Goal: Navigation & Orientation: Find specific page/section

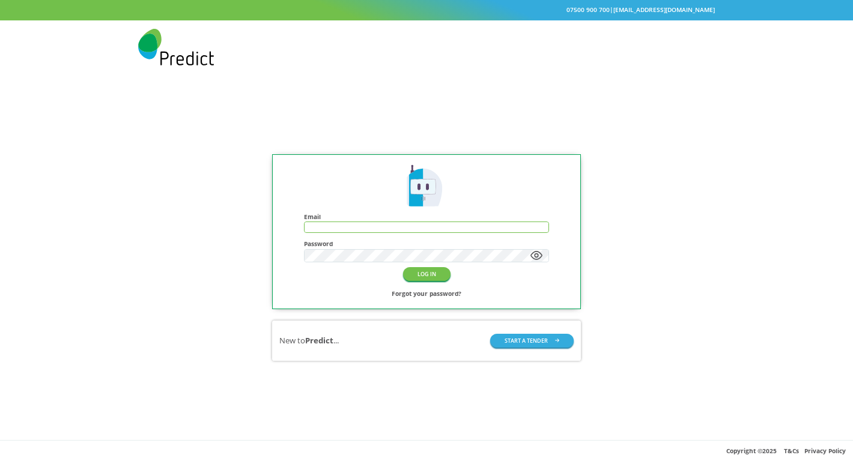
click at [338, 227] on input "text" at bounding box center [427, 227] width 244 height 10
paste input "**********"
type input "**********"
click at [403, 267] on button "LOG IN" at bounding box center [426, 274] width 47 height 14
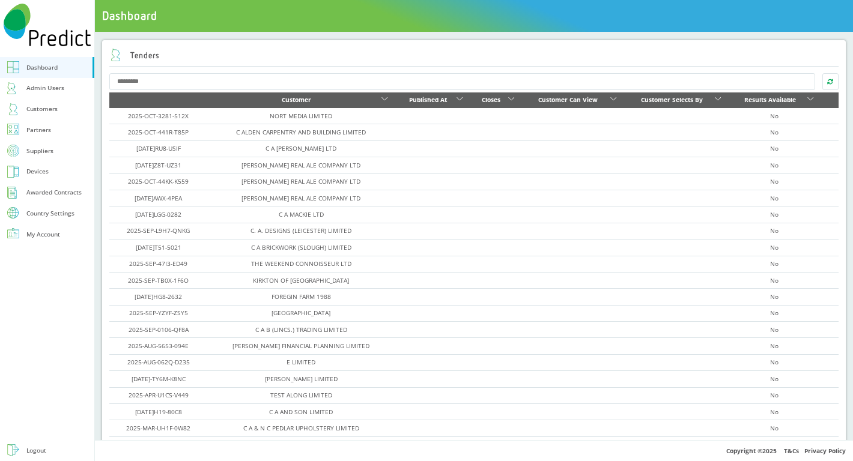
click at [46, 90] on div "Admin Users" at bounding box center [45, 87] width 38 height 11
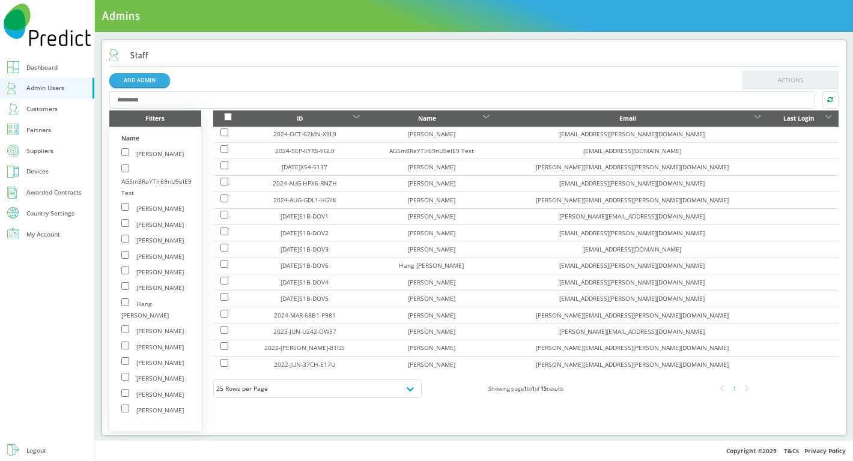
click at [52, 109] on div "Customers" at bounding box center [41, 108] width 31 height 11
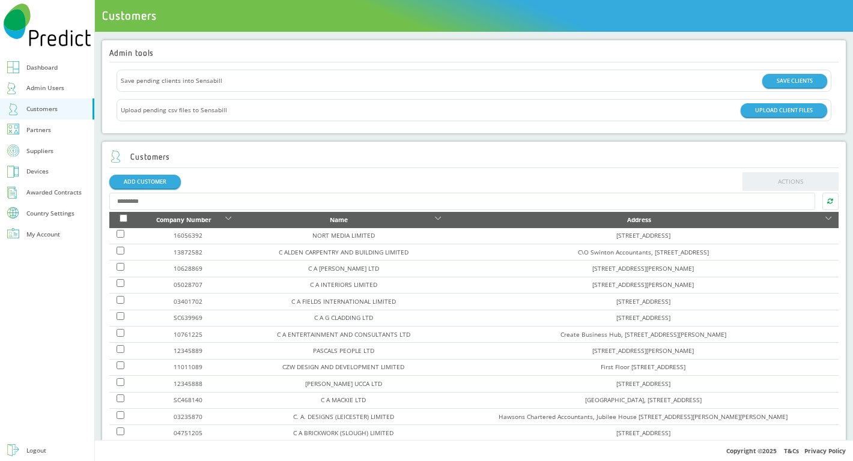
click at [55, 130] on link "Partners" at bounding box center [47, 130] width 94 height 21
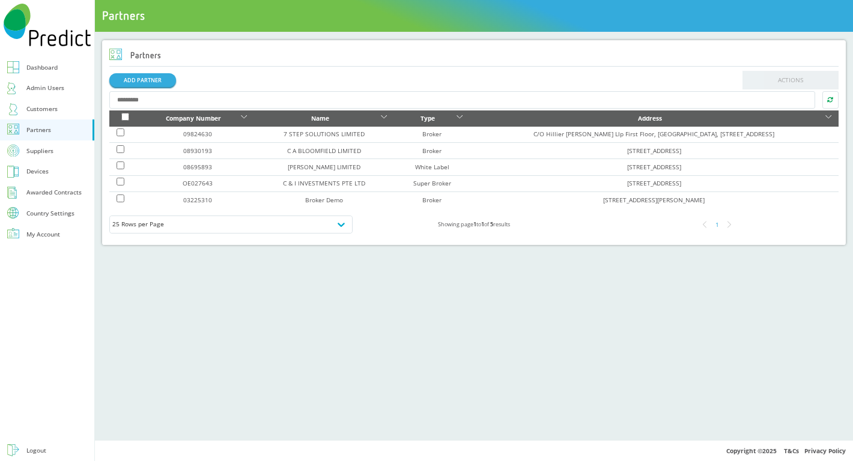
click at [55, 150] on link "Suppliers" at bounding box center [47, 151] width 94 height 21
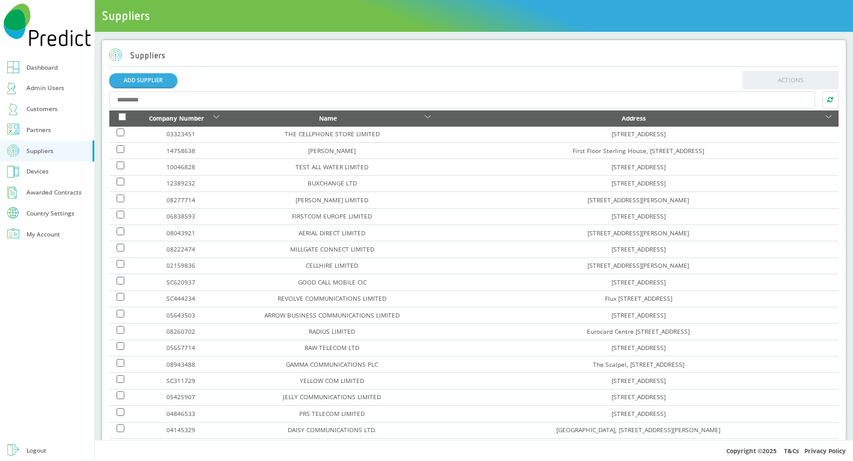
click at [59, 171] on link "Devices" at bounding box center [47, 172] width 94 height 21
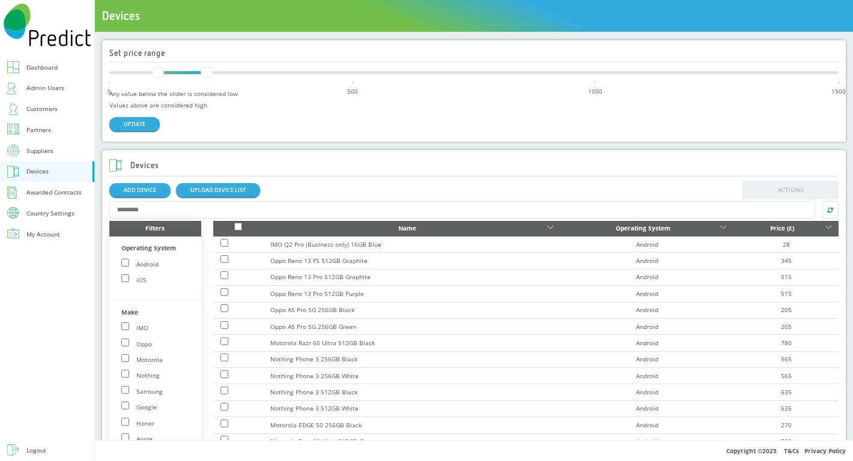
click at [50, 190] on div "Awarded Contracts" at bounding box center [53, 192] width 55 height 11
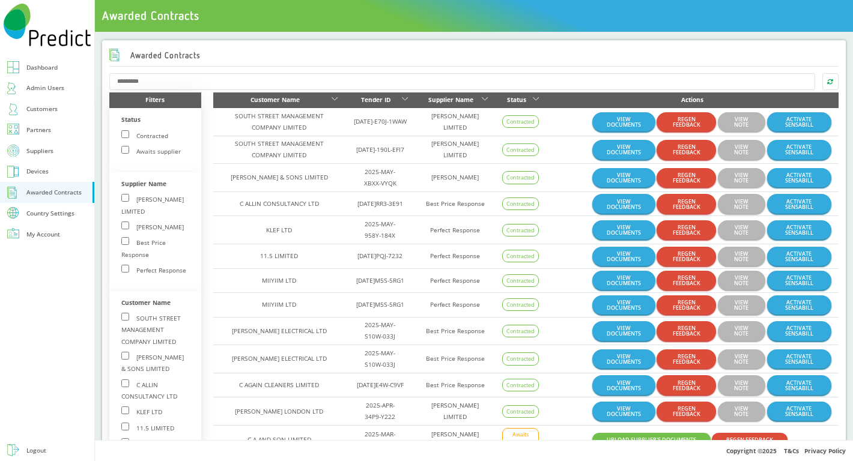
click at [64, 214] on div "Country Settings" at bounding box center [50, 213] width 48 height 6
click at [56, 214] on div "Country Settings" at bounding box center [50, 213] width 48 height 6
click at [53, 216] on div "Country Settings" at bounding box center [50, 213] width 48 height 6
click at [53, 232] on div "Roaming Days" at bounding box center [46, 229] width 41 height 11
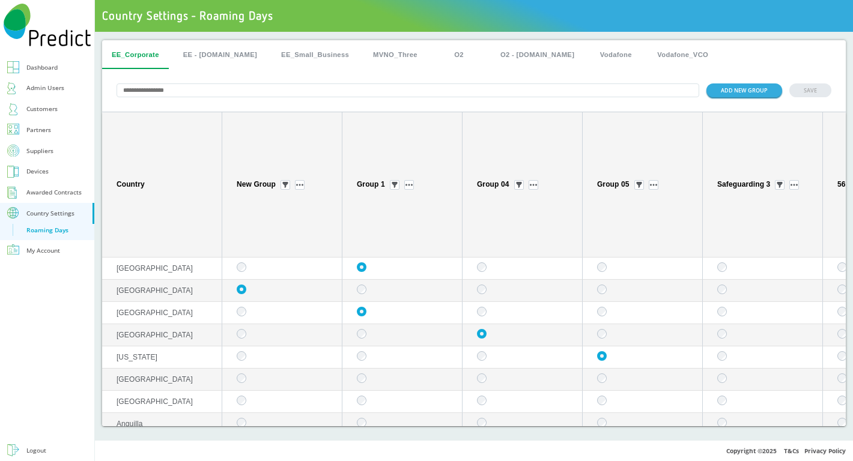
click at [193, 49] on button "EE - [DOMAIN_NAME]" at bounding box center [220, 54] width 93 height 29
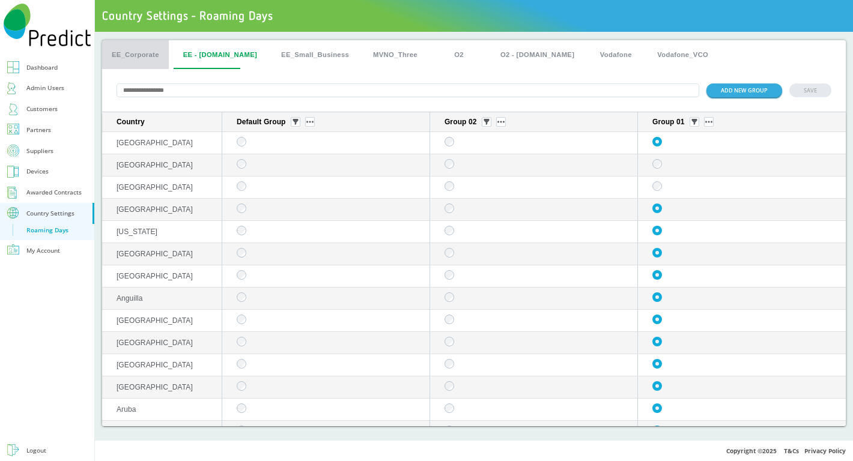
click at [137, 55] on button "EE_Corporate" at bounding box center [135, 54] width 67 height 29
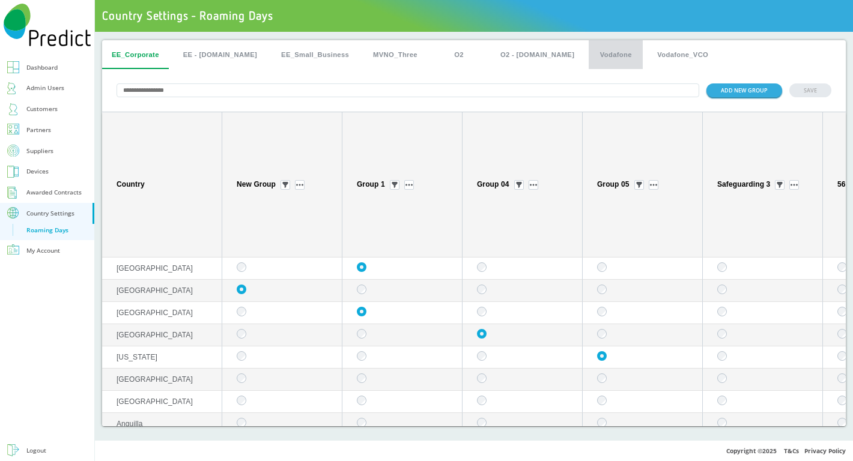
click at [589, 52] on button "Vodafone" at bounding box center [616, 54] width 54 height 29
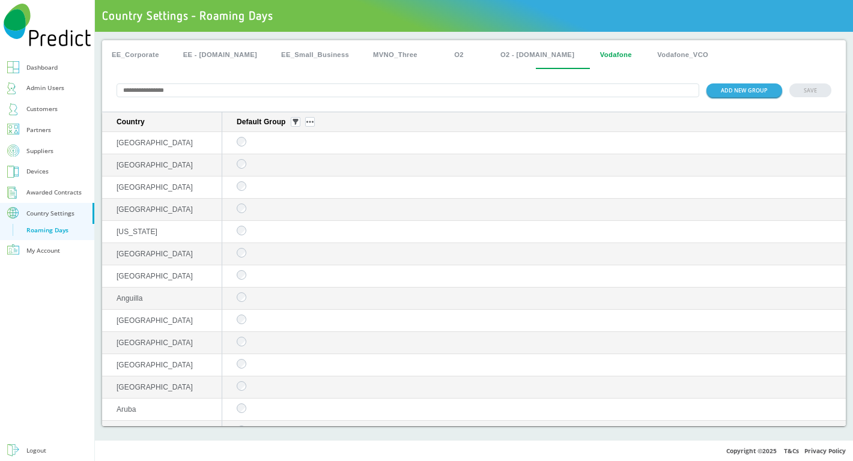
click at [648, 55] on button "Vodafone_VCO" at bounding box center [683, 54] width 70 height 29
click at [135, 58] on button "EE_Corporate" at bounding box center [135, 54] width 67 height 29
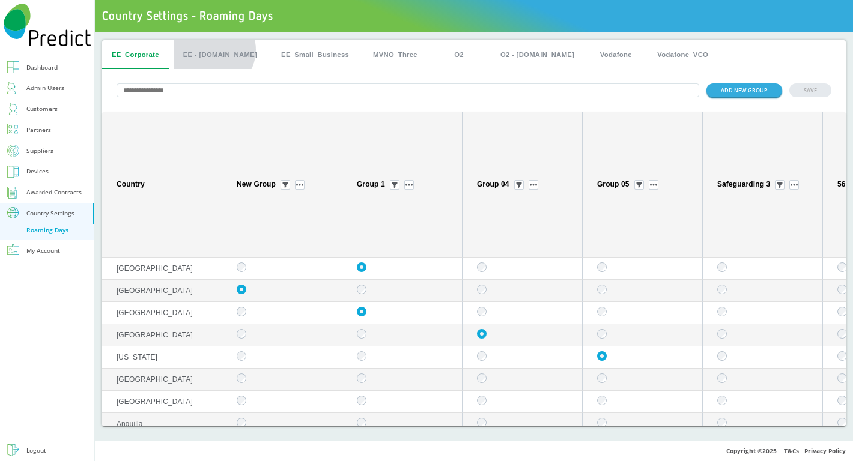
click at [212, 50] on button "EE - [DOMAIN_NAME]" at bounding box center [220, 54] width 93 height 29
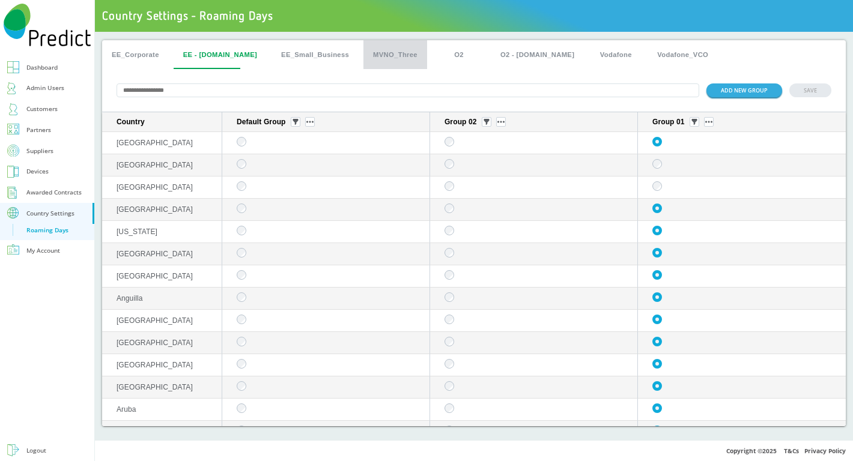
click at [382, 53] on button "MVNO_Three" at bounding box center [396, 54] width 64 height 29
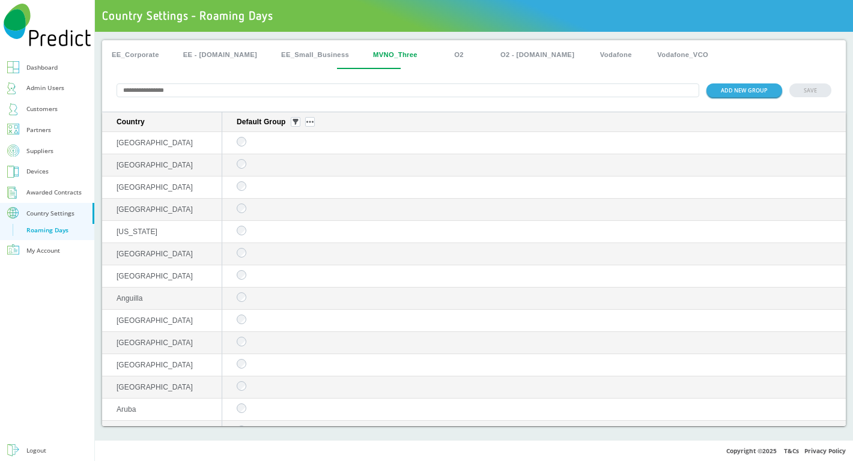
click at [438, 53] on button "O2" at bounding box center [459, 54] width 54 height 29
click at [504, 59] on button "O2 - [DOMAIN_NAME]" at bounding box center [537, 54] width 93 height 29
click at [589, 58] on button "Vodafone" at bounding box center [616, 54] width 54 height 29
click at [648, 56] on button "Vodafone_VCO" at bounding box center [683, 54] width 70 height 29
click at [138, 53] on button "EE_Corporate" at bounding box center [135, 54] width 67 height 29
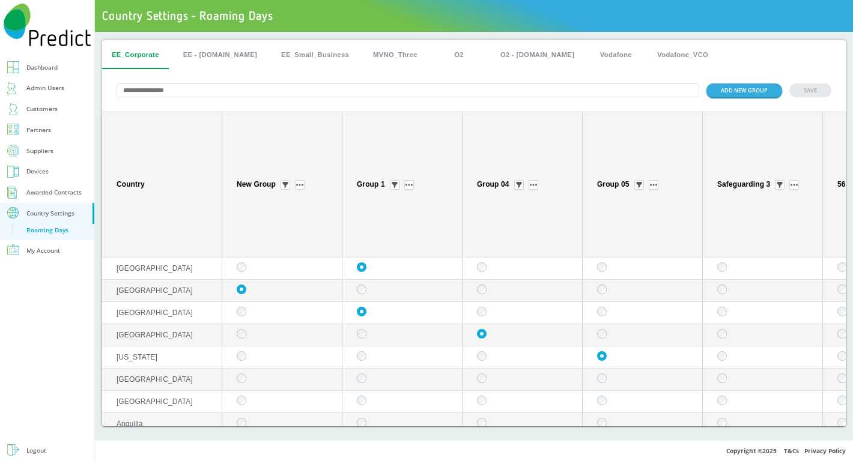
click at [49, 251] on div "My Account" at bounding box center [43, 250] width 34 height 11
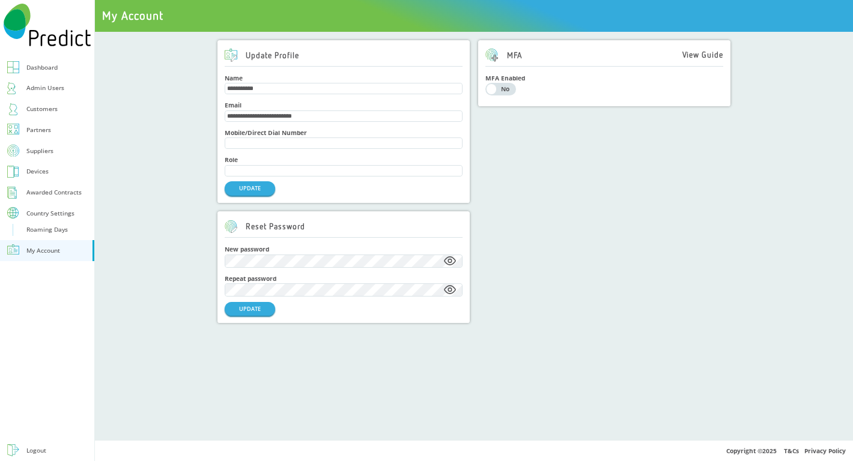
click at [47, 68] on div "Dashboard" at bounding box center [41, 67] width 31 height 11
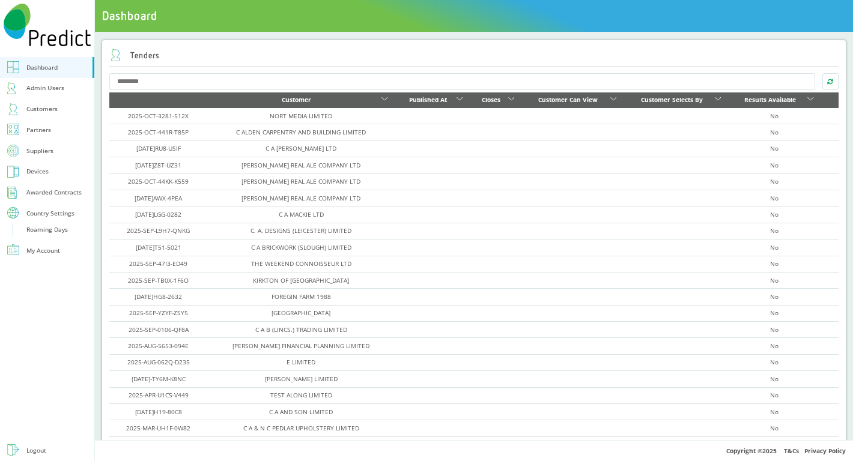
click at [46, 144] on link "Suppliers" at bounding box center [47, 151] width 94 height 21
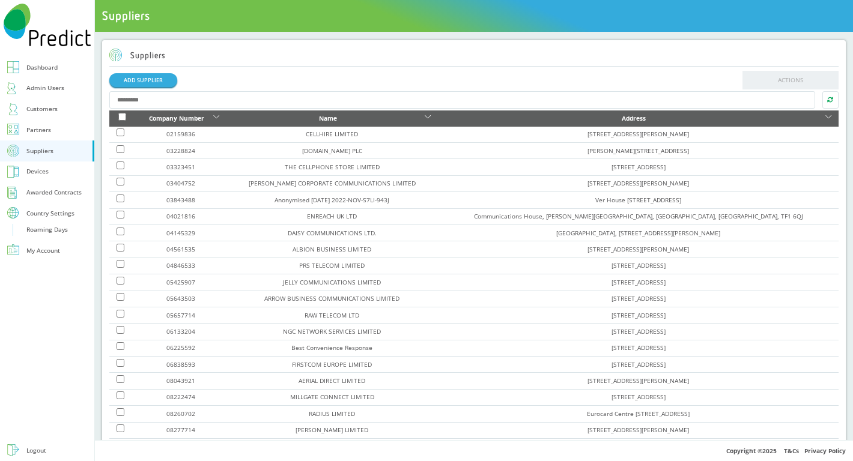
click at [157, 191] on tbody "02159836 [GEOGRAPHIC_DATA], [PERSON_NAME][GEOGRAPHIC_DATA] 03228824 [DOMAIN_NAM…" at bounding box center [473, 332] width 729 height 411
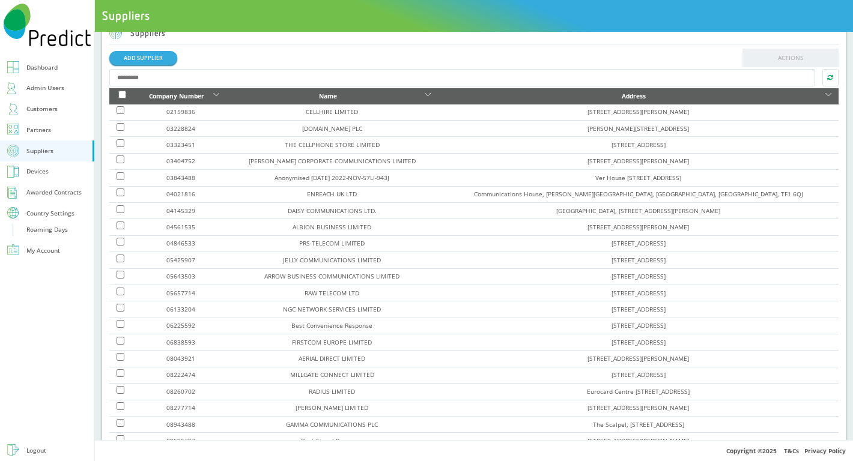
click at [57, 69] on div "Dashboard" at bounding box center [41, 67] width 31 height 11
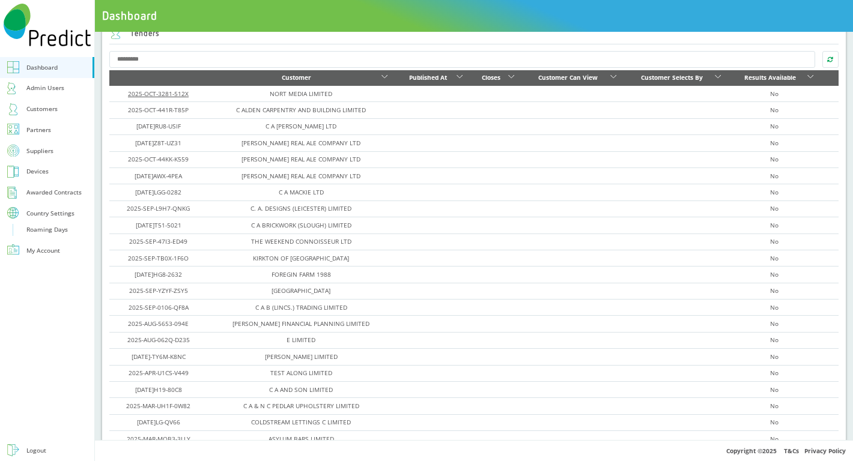
click at [163, 93] on link "2025-OCT-3281-512X" at bounding box center [158, 94] width 61 height 8
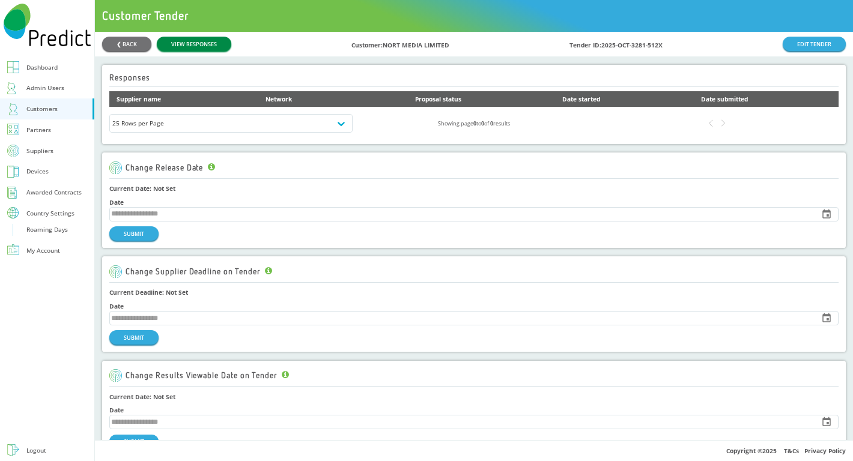
click at [178, 49] on link "VIEW RESPONSES" at bounding box center [194, 44] width 75 height 14
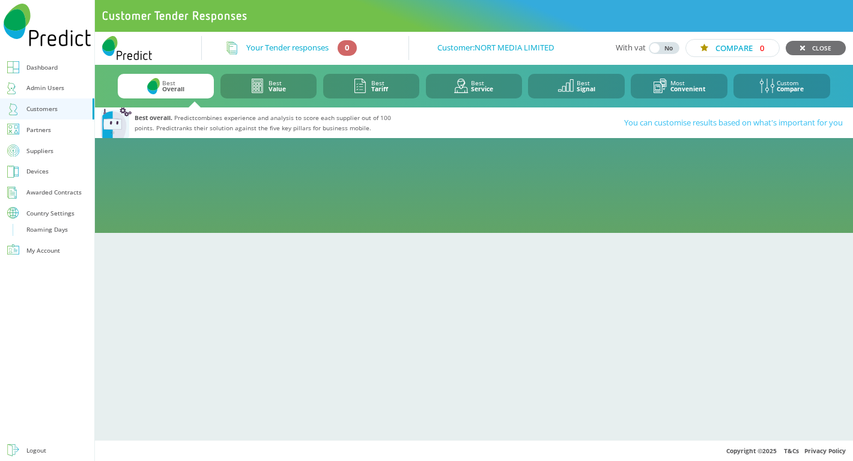
click at [269, 87] on b "Value" at bounding box center [277, 89] width 17 height 8
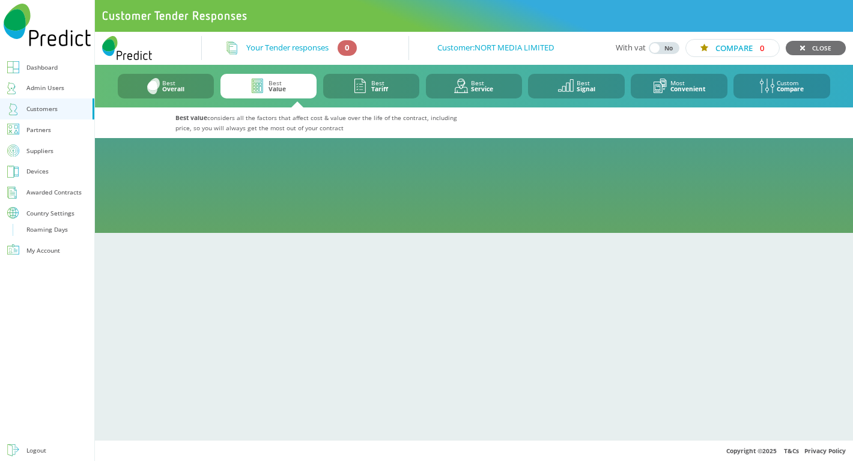
click at [354, 87] on icon at bounding box center [359, 86] width 11 height 14
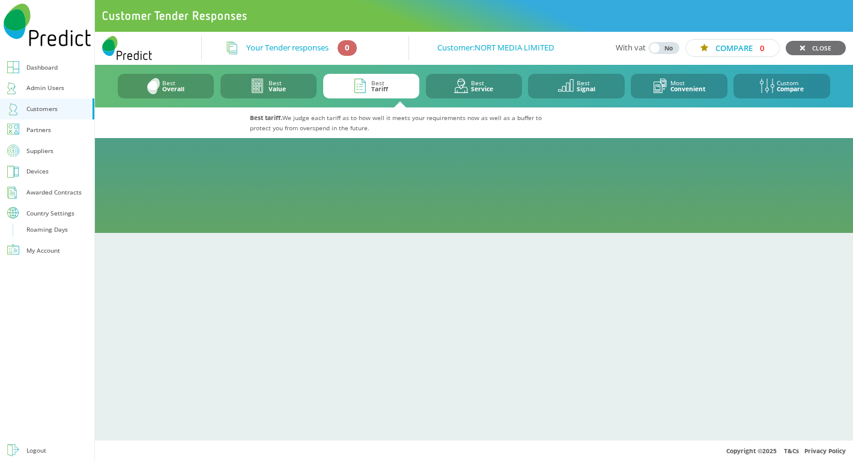
click at [466, 87] on icon at bounding box center [461, 86] width 14 height 14
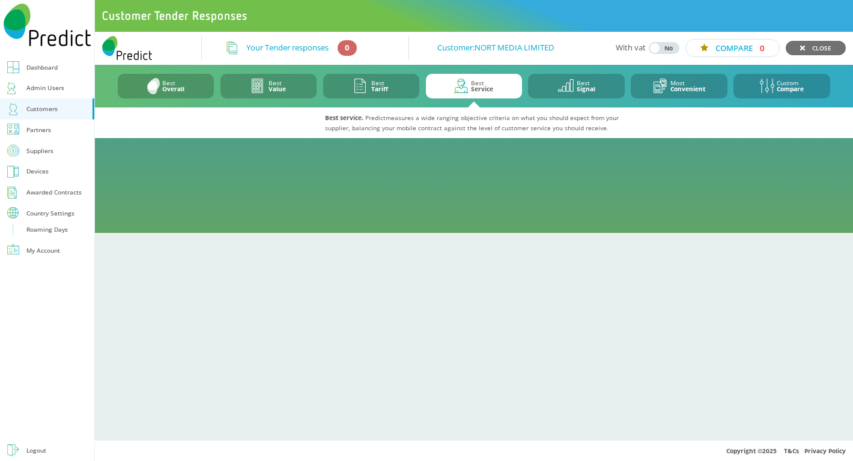
click at [573, 88] on icon at bounding box center [566, 87] width 16 height 16
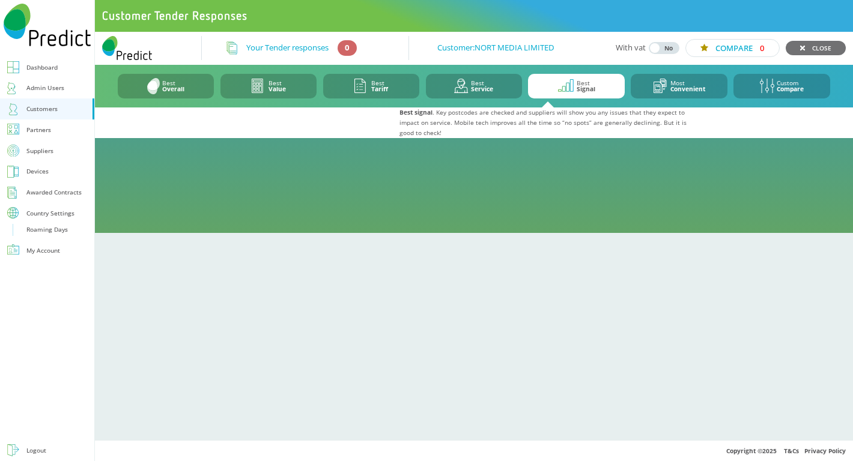
click at [684, 88] on b "Convenient" at bounding box center [688, 89] width 35 height 8
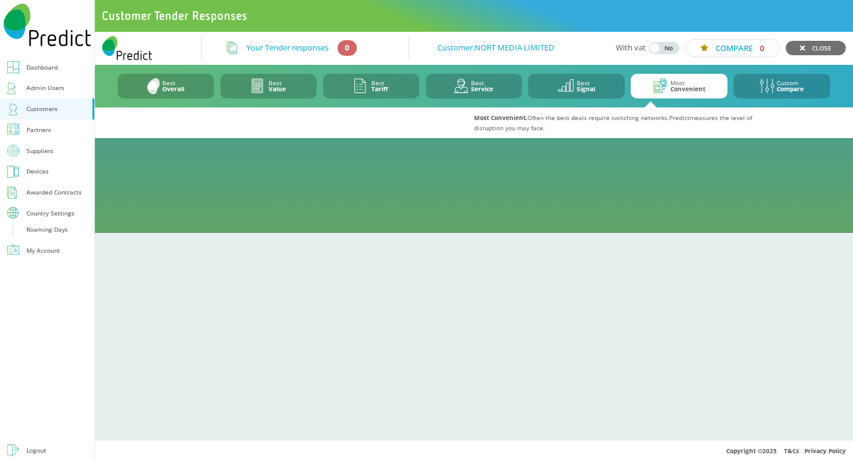
click at [771, 87] on icon at bounding box center [767, 86] width 14 height 14
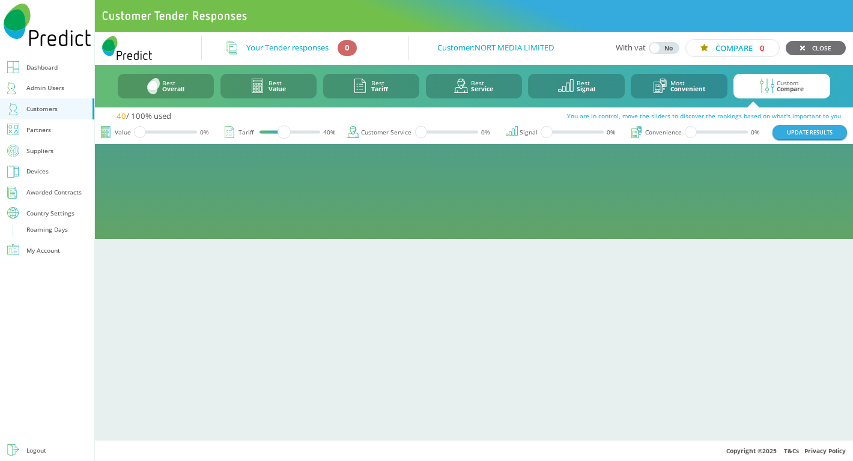
click at [285, 132] on div at bounding box center [290, 132] width 60 height 0
click at [459, 132] on div at bounding box center [448, 132] width 60 height 0
click at [159, 86] on img at bounding box center [153, 86] width 12 height 16
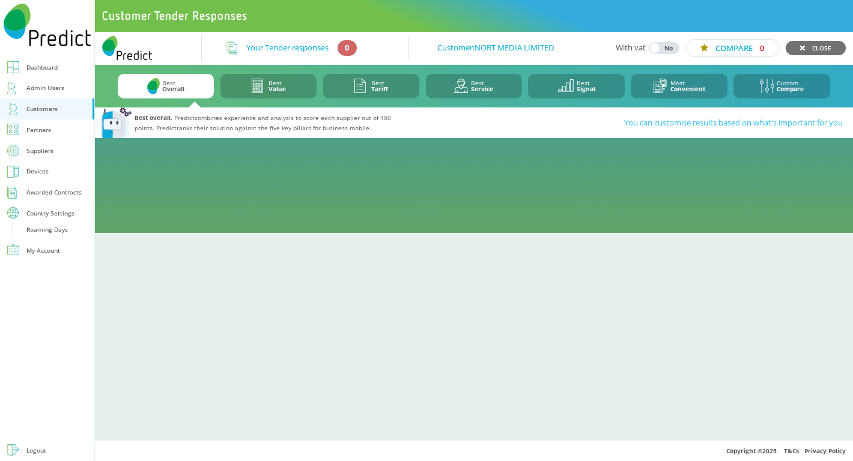
click at [264, 88] on icon at bounding box center [259, 86] width 14 height 14
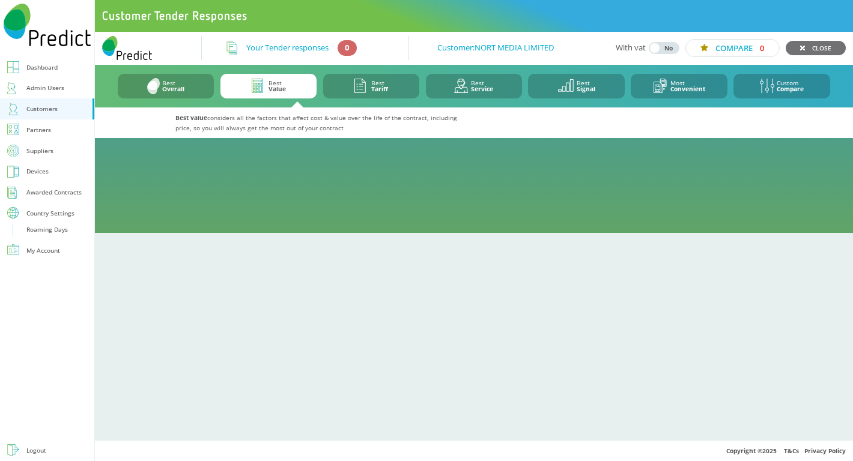
click at [175, 85] on b "Overall" at bounding box center [173, 89] width 22 height 8
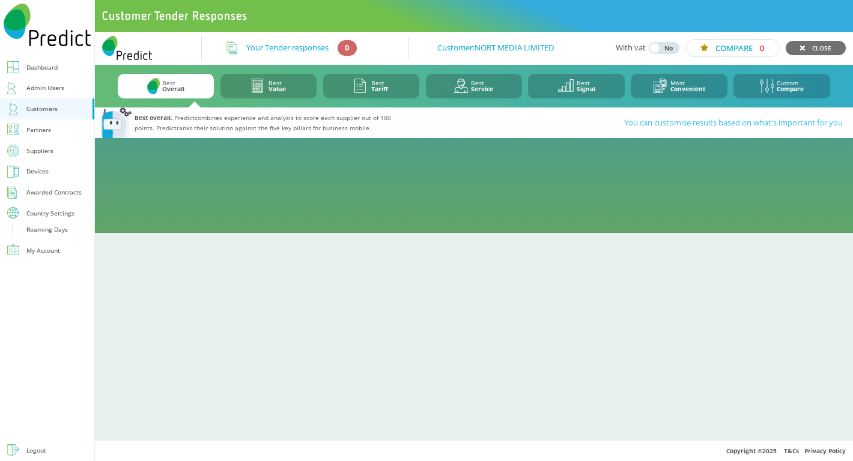
click at [789, 82] on div "Custom Compare" at bounding box center [790, 86] width 27 height 12
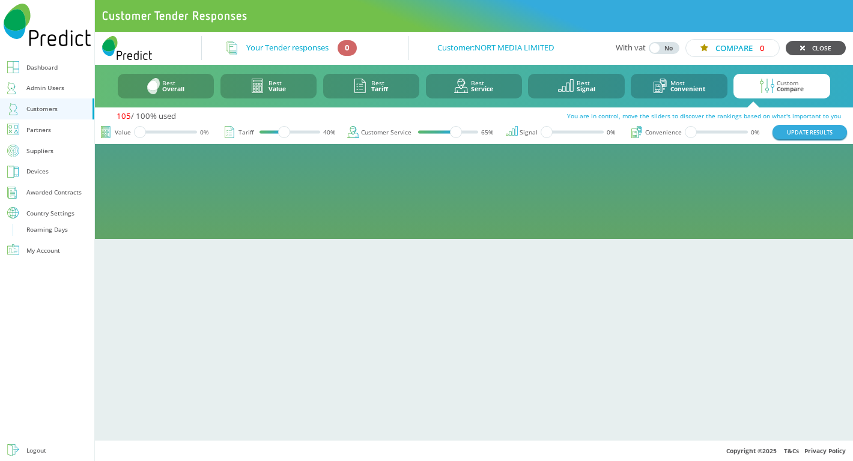
click at [803, 47] on icon at bounding box center [803, 48] width 4 height 4
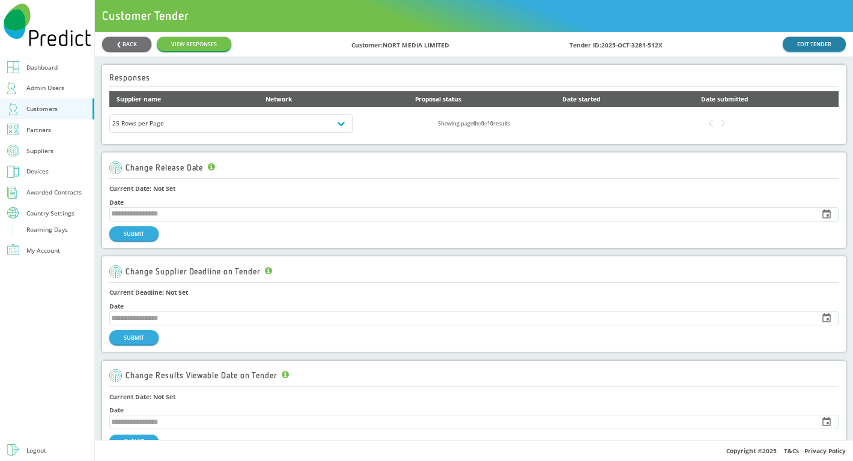
click at [797, 49] on link "EDIT TENDER" at bounding box center [814, 44] width 63 height 14
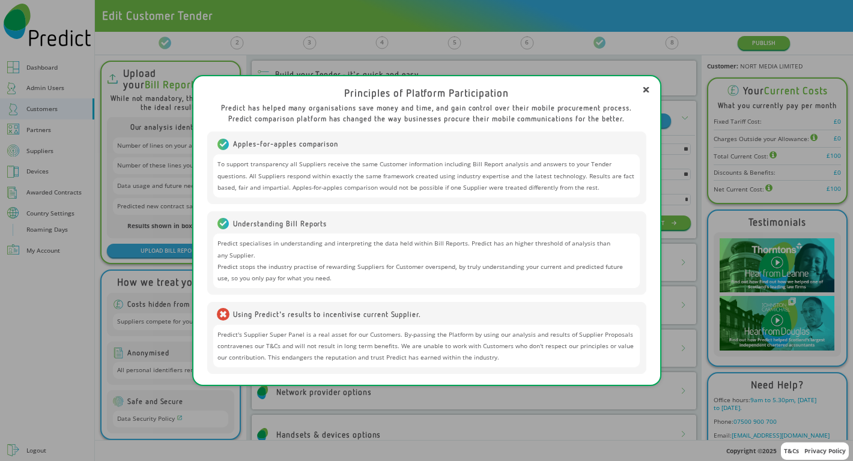
click at [495, 166] on div "To support transparency all Suppliers receive the same Customer information inc…" at bounding box center [426, 175] width 427 height 43
click at [493, 241] on div "Predict specialises in understanding and interpreting the data held within Bill…" at bounding box center [426, 261] width 427 height 55
click at [648, 91] on icon at bounding box center [646, 90] width 5 height 5
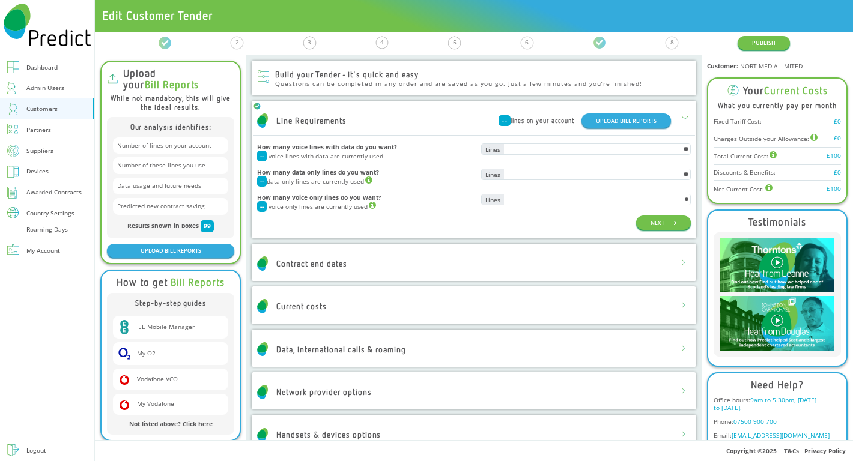
click at [52, 152] on div "Suppliers" at bounding box center [39, 150] width 27 height 11
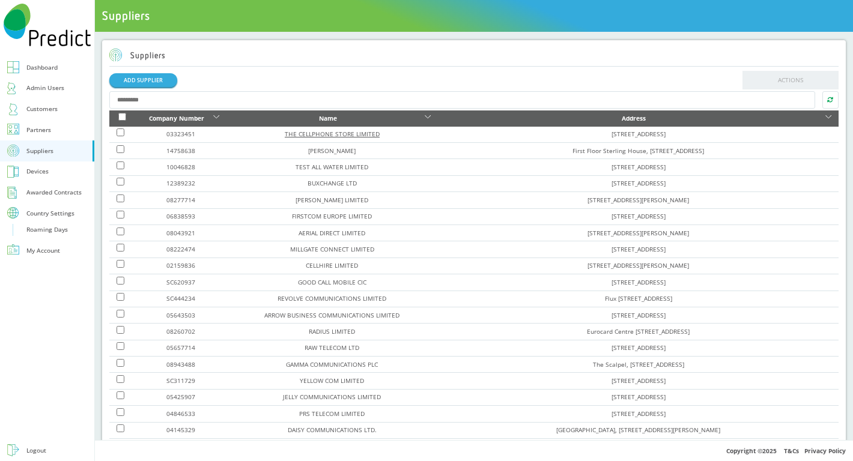
click at [311, 132] on link "THE CELLPHONE STORE LIMITED" at bounding box center [332, 134] width 95 height 8
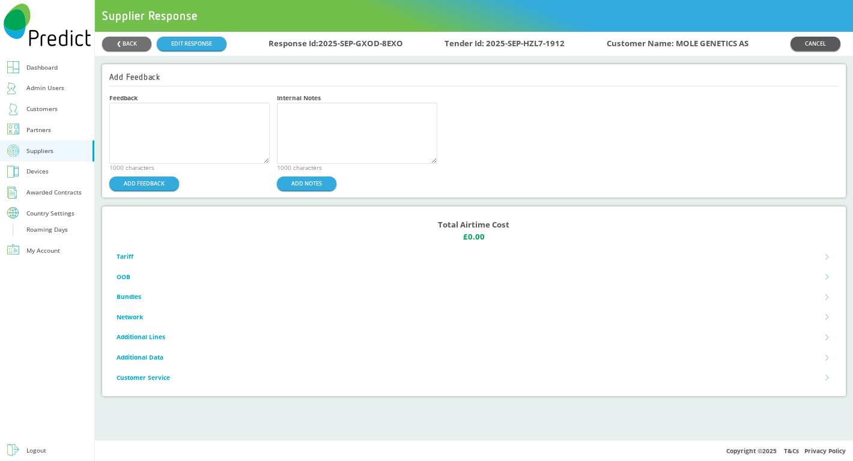
click at [809, 44] on link "CANCEL" at bounding box center [816, 44] width 50 height 14
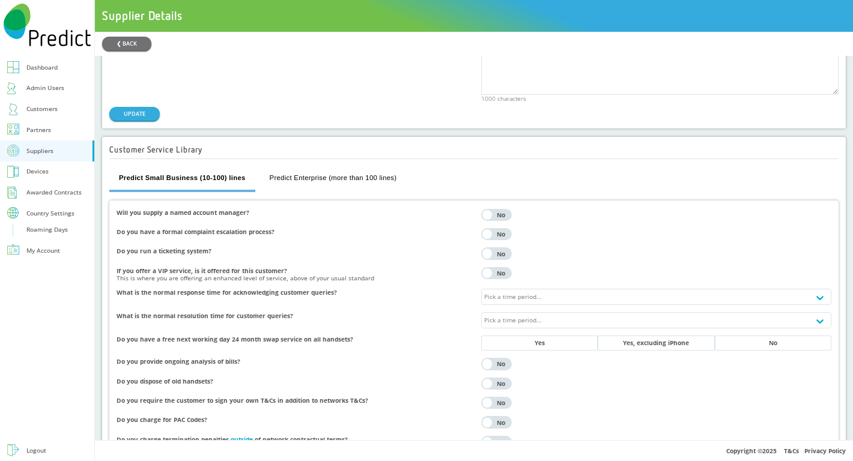
scroll to position [2345, 0]
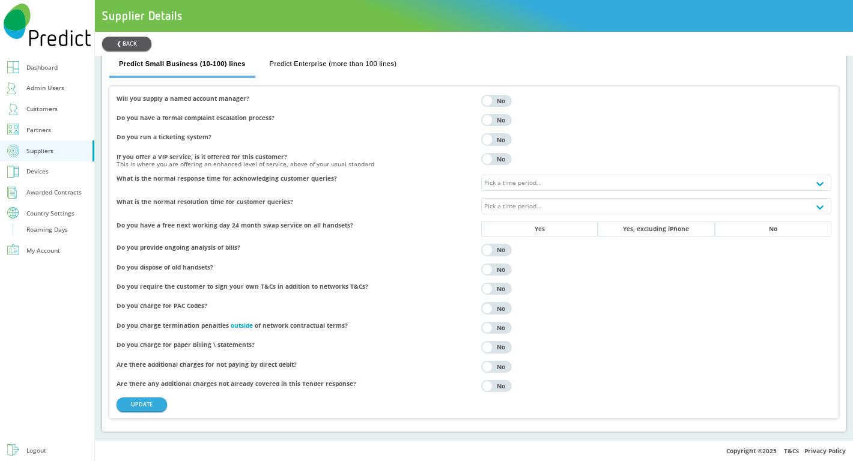
click at [121, 45] on button "❮ BACK" at bounding box center [126, 44] width 49 height 14
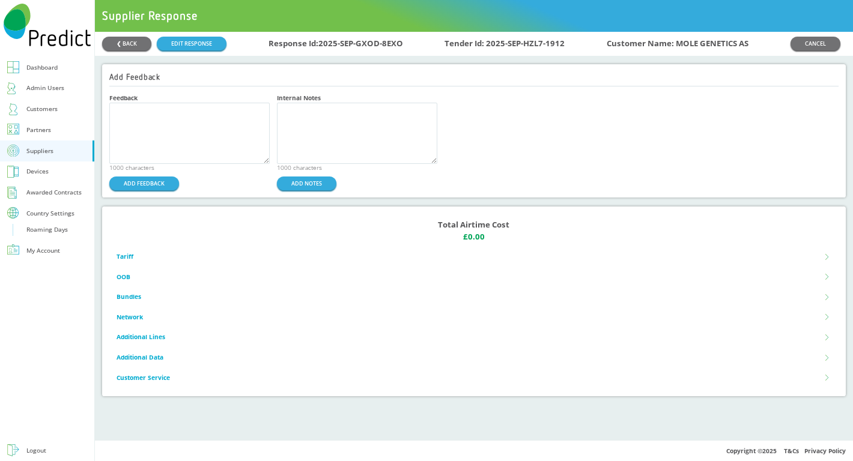
click at [52, 129] on link "Partners" at bounding box center [47, 130] width 94 height 21
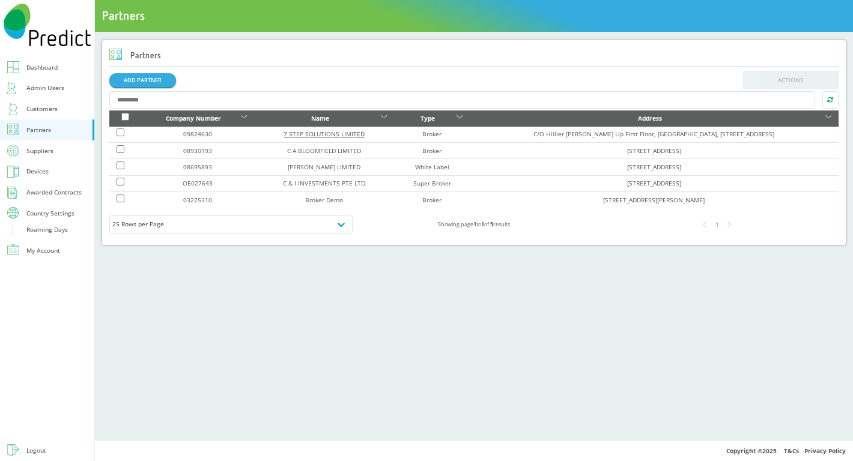
click at [300, 132] on link "7 STEP SOLUTIONS LIMITED" at bounding box center [324, 134] width 81 height 8
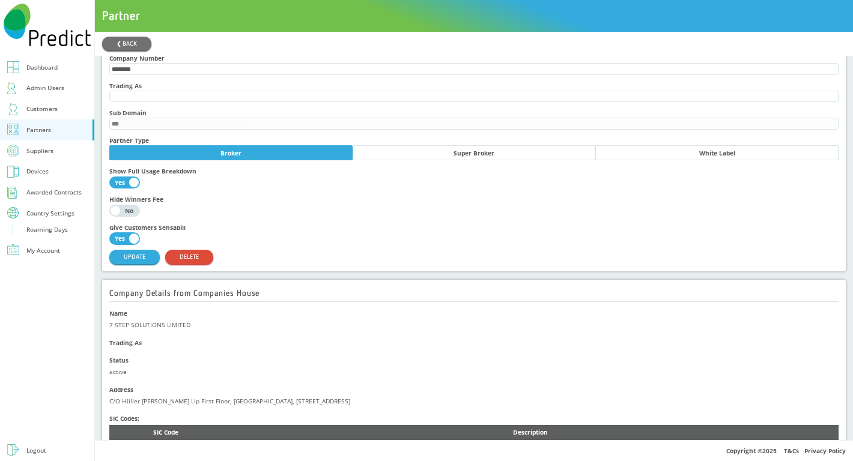
scroll to position [507, 0]
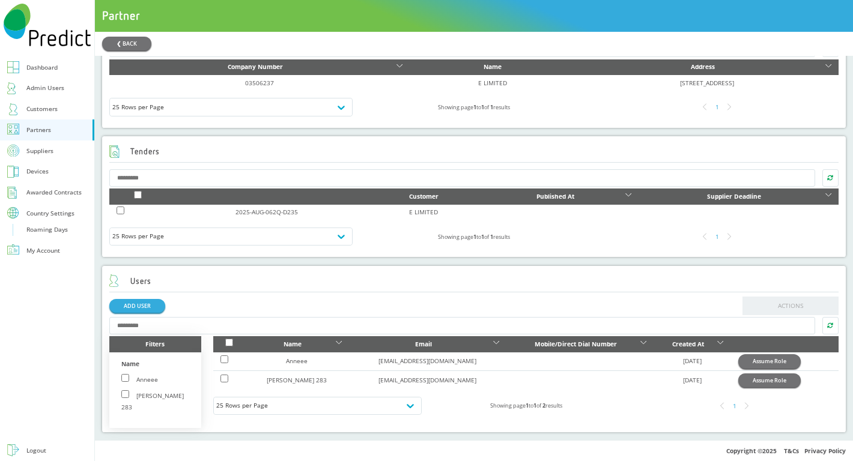
click at [55, 303] on div at bounding box center [47, 350] width 94 height 179
